Goal: Information Seeking & Learning: Check status

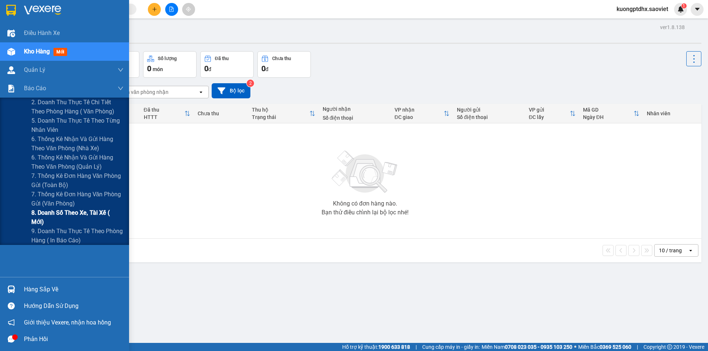
click at [96, 216] on span "8. Doanh số theo xe, tài xế ( mới)" at bounding box center [77, 217] width 92 height 18
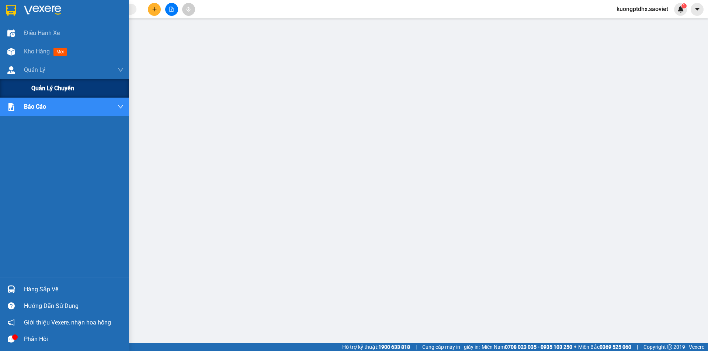
click at [49, 86] on span "Quản lý chuyến" at bounding box center [52, 88] width 43 height 9
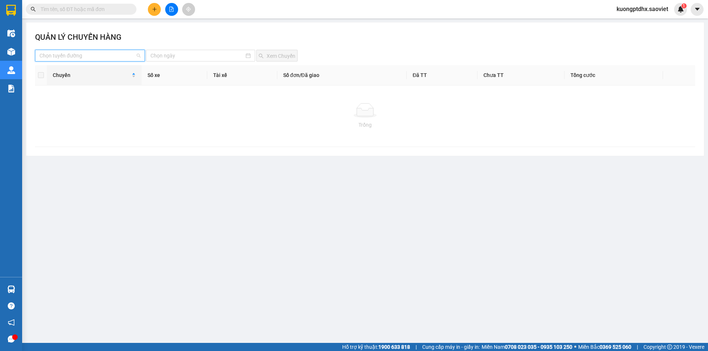
click at [59, 58] on input "search" at bounding box center [87, 55] width 96 height 11
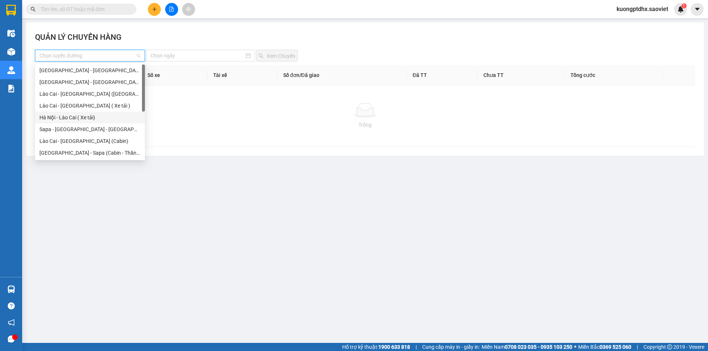
click at [71, 120] on div "Hà Nội - Lào Cai ( Xe tải)" at bounding box center [89, 118] width 101 height 8
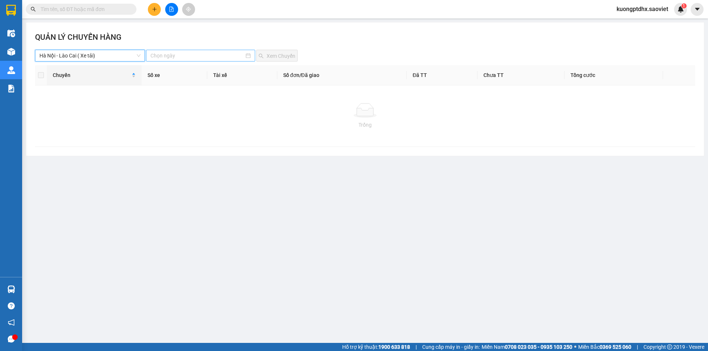
click at [195, 61] on div at bounding box center [200, 56] width 109 height 12
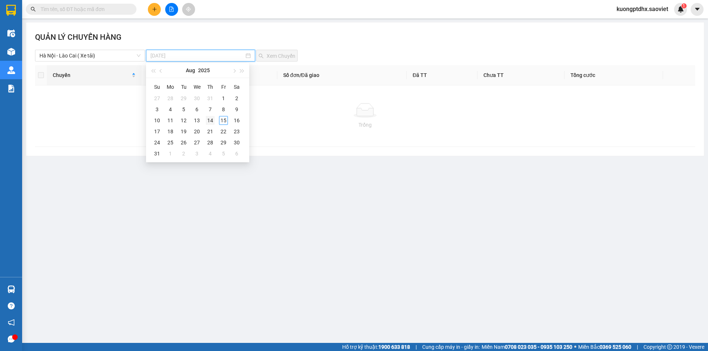
type input "[DATE]"
click at [209, 123] on div "14" at bounding box center [210, 120] width 9 height 9
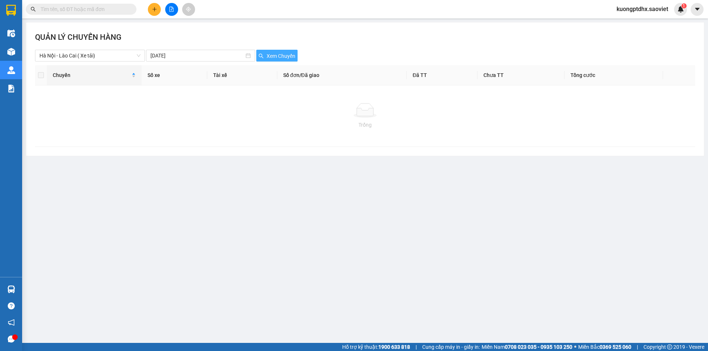
click at [279, 56] on span "Xem Chuyến" at bounding box center [281, 56] width 29 height 8
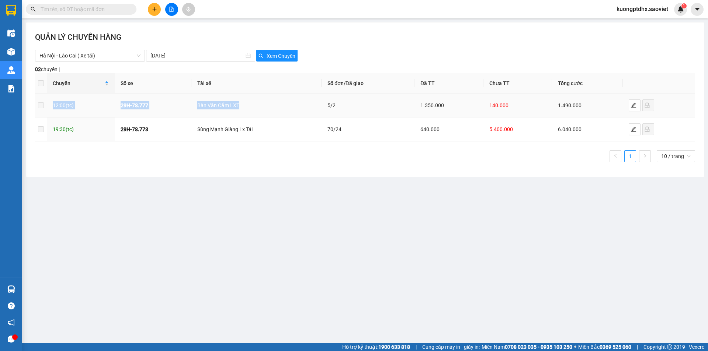
drag, startPoint x: 66, startPoint y: 108, endPoint x: 260, endPoint y: 107, distance: 194.3
click at [260, 107] on tr "12:00 (tc) 29H-78.777 Bàn Văn Cắm LXT 5/2 1.350.000 140.000 1.490.000" at bounding box center [365, 106] width 660 height 24
copy tr "12:00 (tc) 29H-78.777 Bàn Văn Cắm LXT"
drag, startPoint x: 52, startPoint y: 129, endPoint x: 291, endPoint y: 127, distance: 238.9
click at [291, 127] on tr "19:30 (tc) 29H-78.773 Sùng Mạnh Giàng Lx Tải 70/24 640.000 5.400.000 6.040.000" at bounding box center [365, 130] width 660 height 24
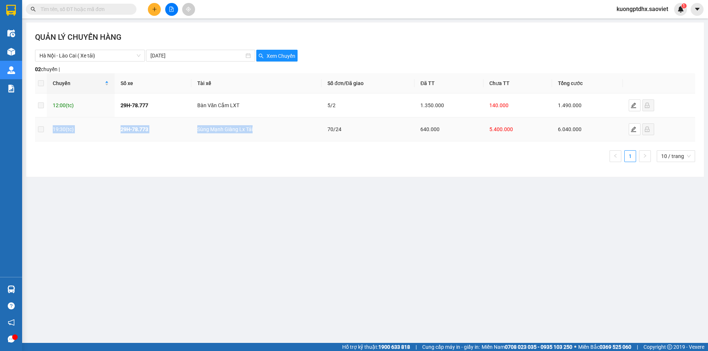
copy tr "19:30 (tc) 29H-78.773 Sùng Mạnh Giàng Lx Tải"
click at [82, 55] on span "Hà Nội - Lào Cai ( Xe tải)" at bounding box center [89, 55] width 101 height 11
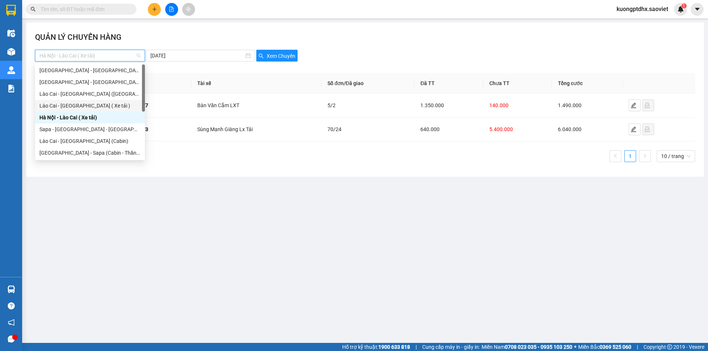
click at [72, 107] on div "Lào Cai - [GEOGRAPHIC_DATA] ( Xe tải )" at bounding box center [89, 106] width 101 height 8
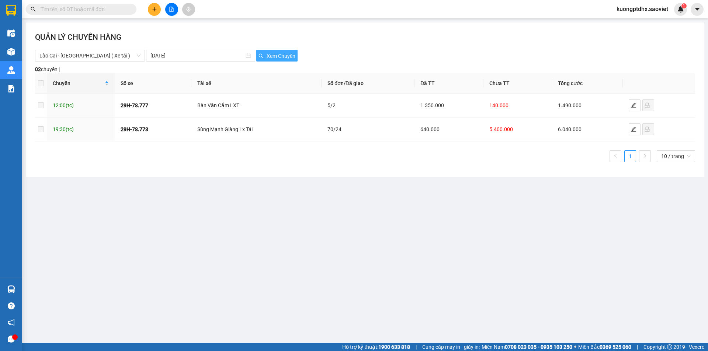
click at [271, 52] on span "Xem Chuyến" at bounding box center [281, 56] width 29 height 8
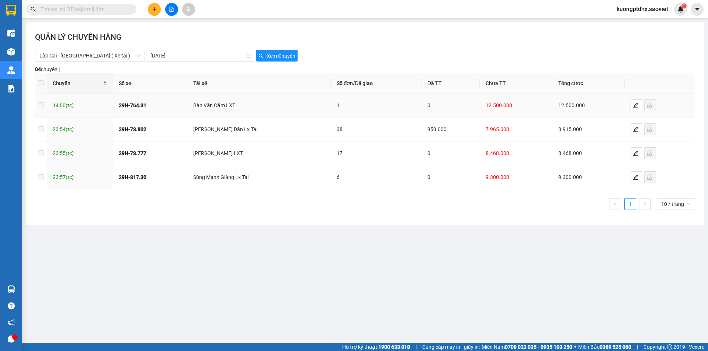
click at [56, 105] on span "14:00 (tc)" at bounding box center [63, 105] width 21 height 6
drag, startPoint x: 52, startPoint y: 105, endPoint x: 241, endPoint y: 107, distance: 189.1
click at [241, 107] on tr "14:00 (tc) 29H-764.31 Bàn Văn Cắm LXT 1 0 12.500.000 12.500.000" at bounding box center [365, 106] width 660 height 24
copy tr "14:00 (tc) 29H-764.31 Bàn Văn Cắm LXT"
drag, startPoint x: 51, startPoint y: 129, endPoint x: 281, endPoint y: 132, distance: 229.3
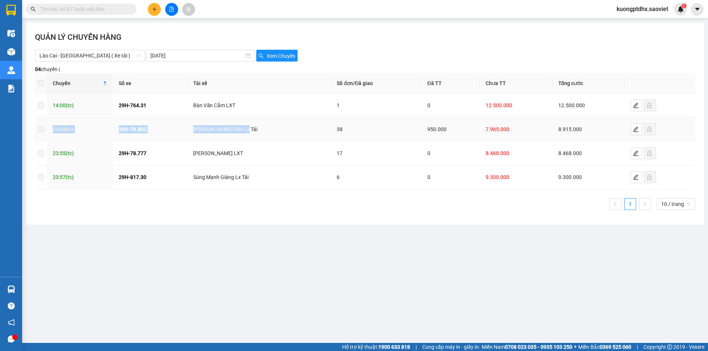
click at [281, 132] on tr "23:54 (tc) 29H-78.802 Bàn [GEOGRAPHIC_DATA] Tải 38 950.000 7.965.000 8.915.000" at bounding box center [365, 130] width 660 height 24
copy tr "23:54 (tc) 29H-78.802 Bàn Quang Dần Lx Tải"
drag, startPoint x: 47, startPoint y: 152, endPoint x: 268, endPoint y: 152, distance: 221.2
click at [268, 152] on tr "23:55 (tc) 29H-78.777 [PERSON_NAME] LXT 17 0 8.468.000 8.468.000" at bounding box center [365, 154] width 660 height 24
copy tr "23:55 (tc) 29H-78.777 [PERSON_NAME] LXT"
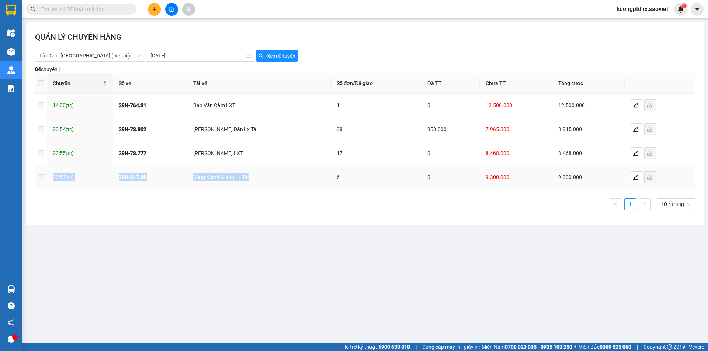
drag, startPoint x: 45, startPoint y: 173, endPoint x: 267, endPoint y: 175, distance: 221.9
click at [267, 175] on tr "23:57 (tc) 29H-817.30 [PERSON_NAME] Tải 6 0 9.300.000 9.300.000" at bounding box center [365, 178] width 660 height 24
copy tr "23:57 (tc) 29H-817.30 [PERSON_NAME] Tải"
click at [357, 36] on div "QUẢN LÝ CHUYẾN HÀNG" at bounding box center [365, 40] width 660 height 18
